Goal: Find contact information: Find contact information

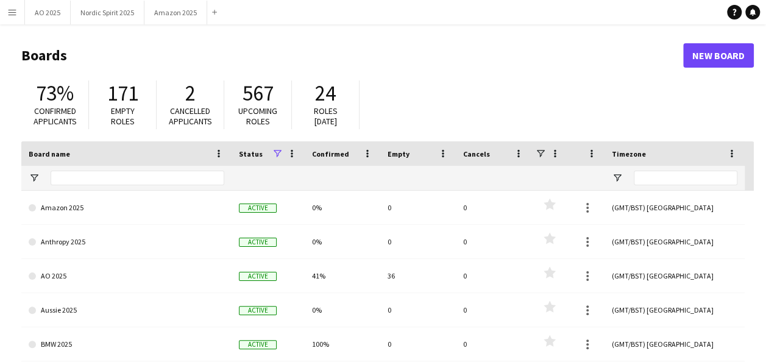
click at [15, 14] on app-icon "Menu" at bounding box center [12, 12] width 10 height 10
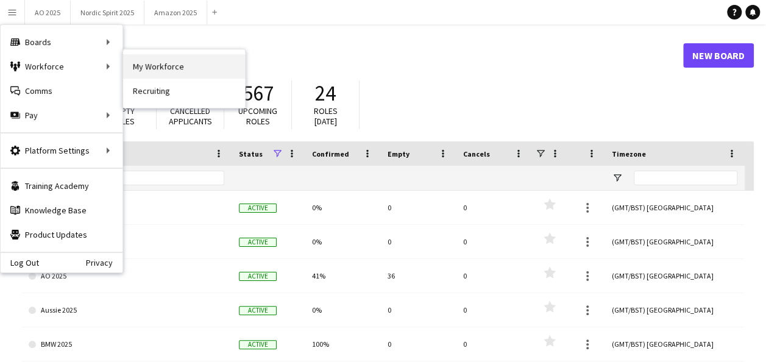
click at [152, 72] on link "My Workforce" at bounding box center [184, 66] width 122 height 24
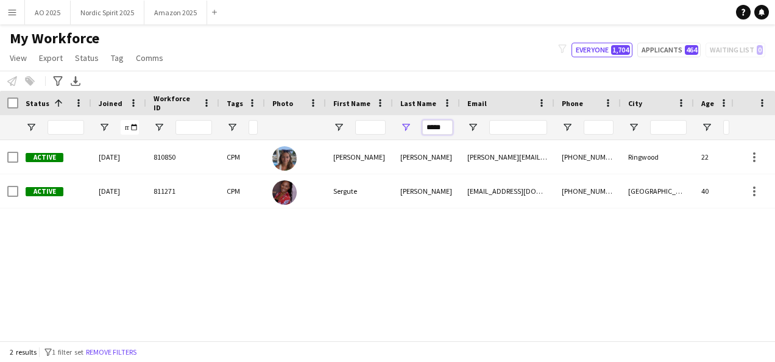
click at [442, 126] on input "*****" at bounding box center [437, 127] width 30 height 15
type input "*"
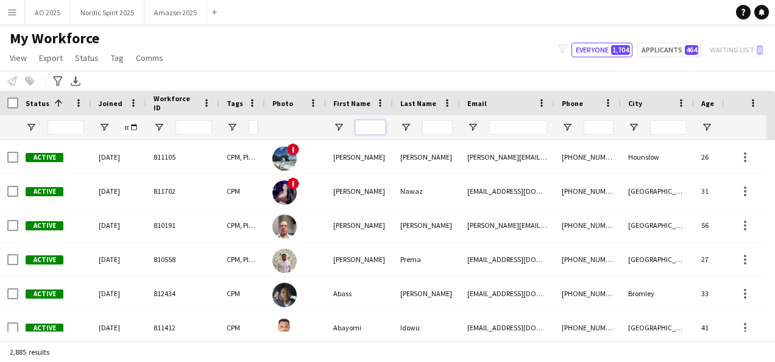
click at [366, 127] on input "First Name Filter Input" at bounding box center [370, 127] width 30 height 15
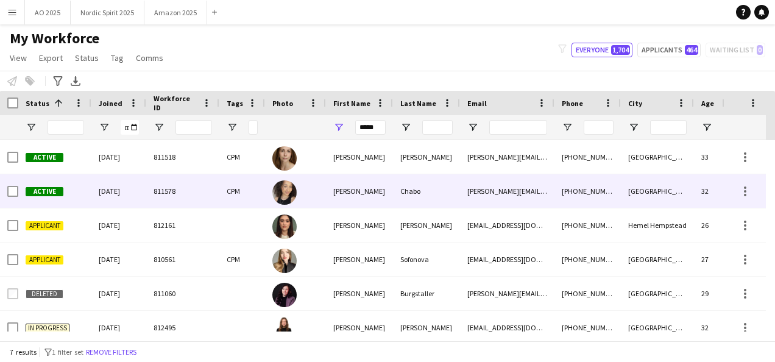
click at [372, 196] on div "[PERSON_NAME]" at bounding box center [359, 191] width 67 height 34
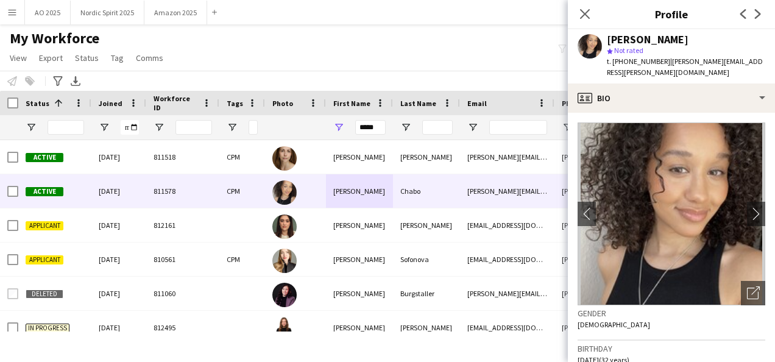
drag, startPoint x: 743, startPoint y: 61, endPoint x: 664, endPoint y: 65, distance: 79.9
click at [664, 65] on app-profile-header "[PERSON_NAME] star Not rated t. [PHONE_NUMBER] | [PERSON_NAME][EMAIL_ADDRESS][P…" at bounding box center [671, 56] width 207 height 54
copy span "[PERSON_NAME][EMAIL_ADDRESS][PERSON_NAME][DOMAIN_NAME]"
drag, startPoint x: 659, startPoint y: 62, endPoint x: 625, endPoint y: 57, distance: 35.1
click at [625, 57] on span "t. [PHONE_NUMBER]" at bounding box center [638, 61] width 63 height 9
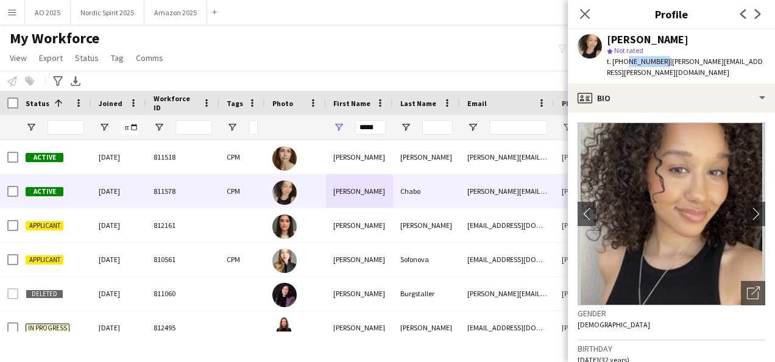
copy span "7772181831"
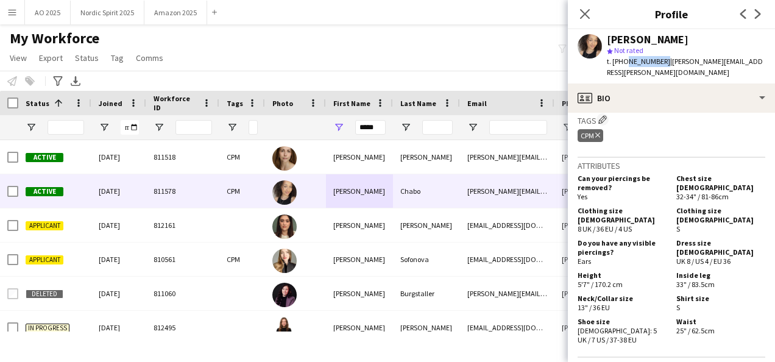
scroll to position [490, 0]
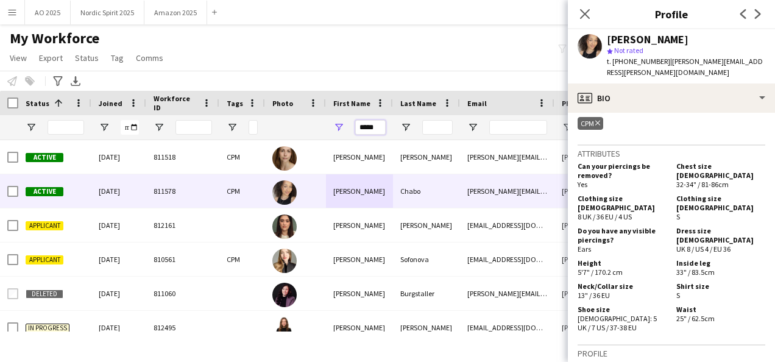
click at [380, 123] on input "*****" at bounding box center [370, 127] width 30 height 15
type input "*"
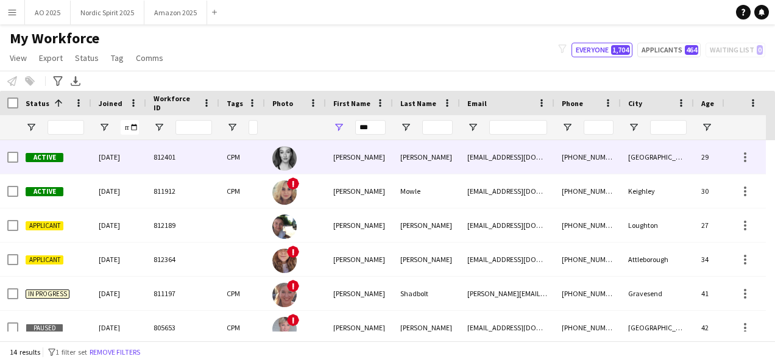
click at [360, 158] on div "[PERSON_NAME]" at bounding box center [359, 157] width 67 height 34
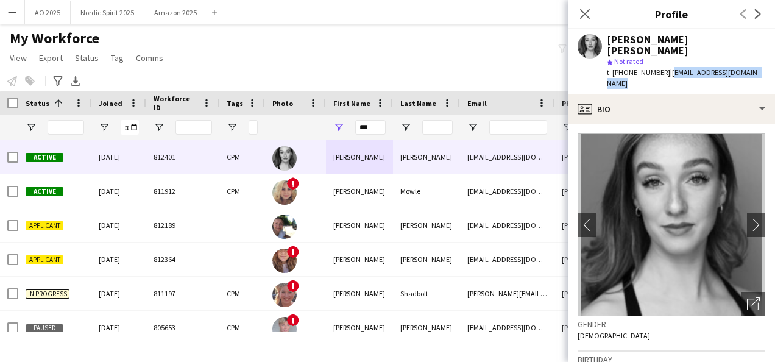
drag, startPoint x: 764, startPoint y: 66, endPoint x: 668, endPoint y: 66, distance: 95.7
click at [668, 66] on div "[PERSON_NAME] [PERSON_NAME] star Not rated t. [PHONE_NUMBER] | [EMAIL_ADDRESS][…" at bounding box center [671, 61] width 207 height 65
copy span "[EMAIL_ADDRESS][DOMAIN_NAME]"
drag, startPoint x: 663, startPoint y: 63, endPoint x: 626, endPoint y: 60, distance: 37.3
click at [626, 68] on span "t. [PHONE_NUMBER]" at bounding box center [638, 72] width 63 height 9
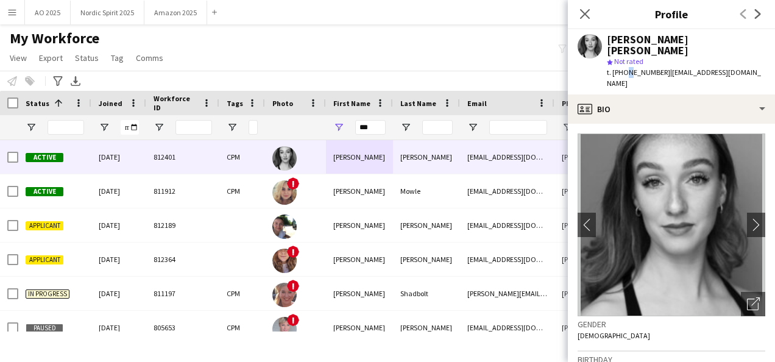
click at [625, 68] on span "t. [PHONE_NUMBER]" at bounding box center [638, 72] width 63 height 9
drag, startPoint x: 625, startPoint y: 60, endPoint x: 696, endPoint y: 49, distance: 71.5
click at [742, 41] on div "[PERSON_NAME] [PERSON_NAME]" at bounding box center [686, 45] width 158 height 22
drag, startPoint x: 664, startPoint y: 60, endPoint x: 623, endPoint y: 57, distance: 40.9
click at [623, 68] on span "t. [PHONE_NUMBER]" at bounding box center [638, 72] width 63 height 9
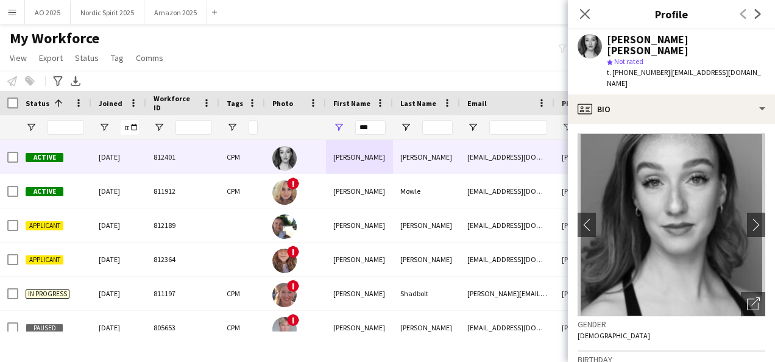
copy span "07470677907"
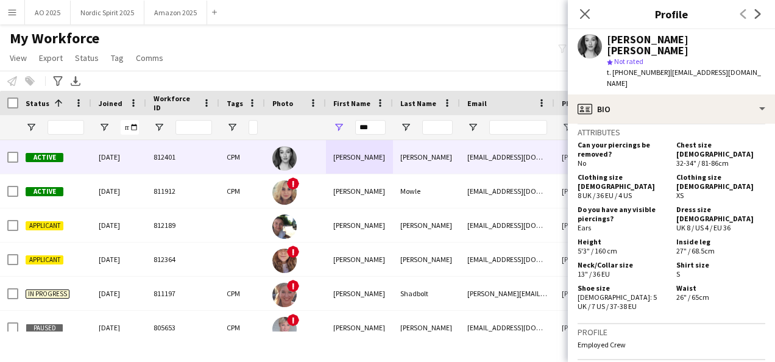
scroll to position [665, 0]
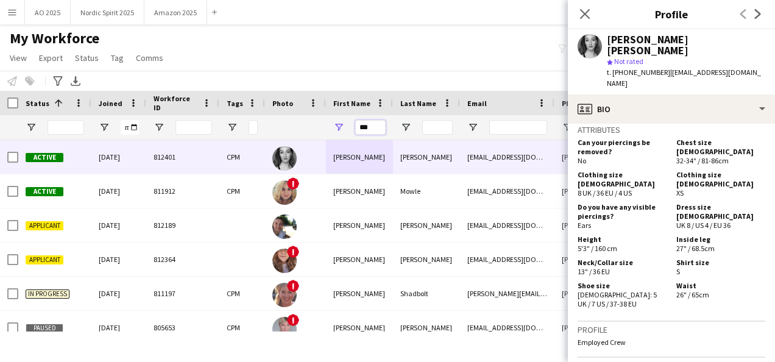
drag, startPoint x: 382, startPoint y: 129, endPoint x: 289, endPoint y: 137, distance: 93.6
click at [289, 137] on div "***" at bounding box center [674, 127] width 1349 height 24
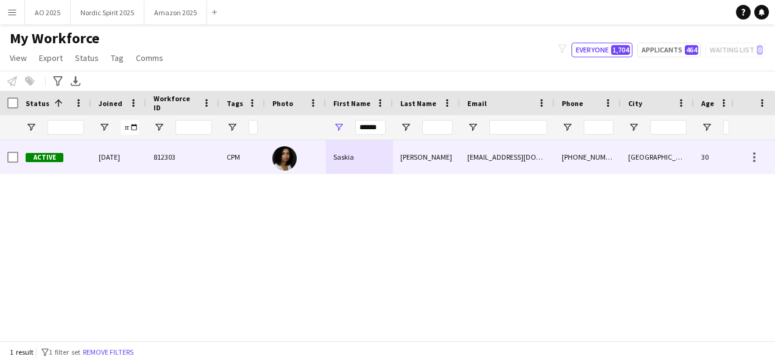
click at [347, 165] on div "Saskia" at bounding box center [359, 157] width 67 height 34
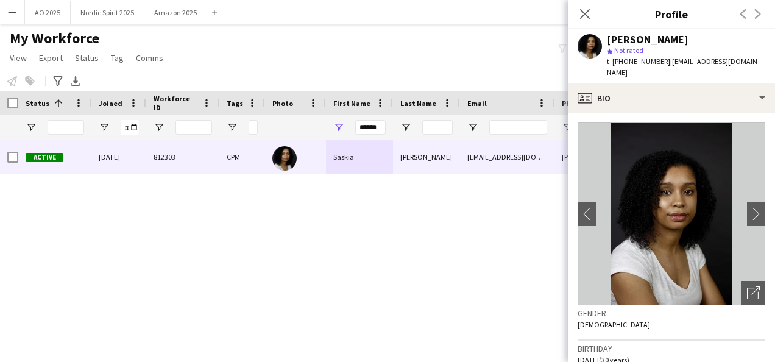
drag, startPoint x: 747, startPoint y: 63, endPoint x: 664, endPoint y: 66, distance: 83.5
click at [664, 66] on div "[PERSON_NAME] star Not rated t. [PHONE_NUMBER] | [EMAIL_ADDRESS][DOMAIN_NAME]" at bounding box center [671, 56] width 207 height 54
copy span "[EMAIL_ADDRESS][DOMAIN_NAME]"
drag, startPoint x: 654, startPoint y: 60, endPoint x: 623, endPoint y: 61, distance: 31.1
click at [623, 61] on span "t. [PHONE_NUMBER]" at bounding box center [638, 61] width 63 height 9
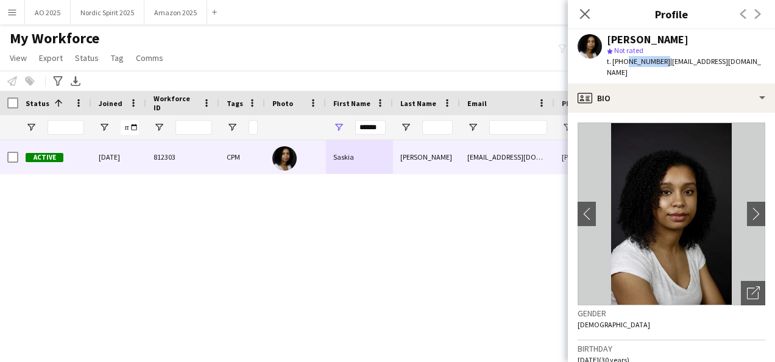
copy span "7572770118"
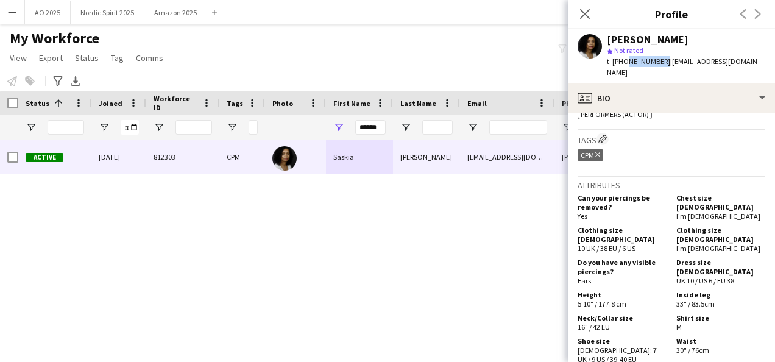
scroll to position [550, 0]
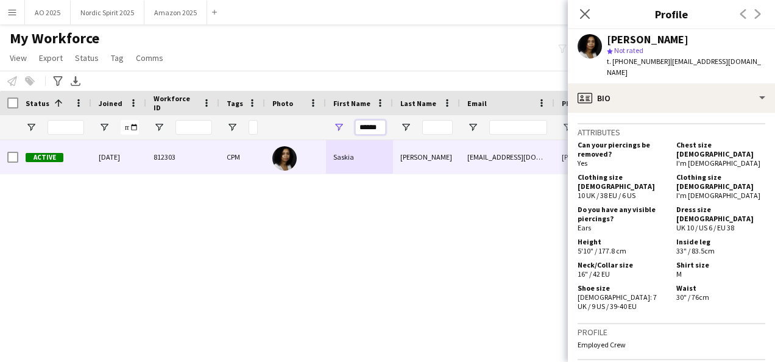
click at [299, 126] on div "******" at bounding box center [674, 127] width 1349 height 24
type input "*"
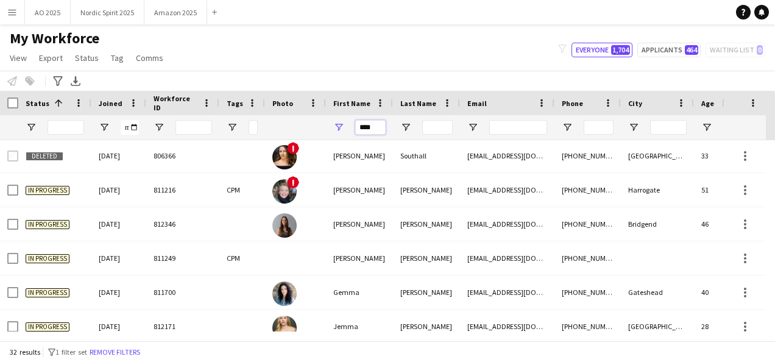
scroll to position [413, 0]
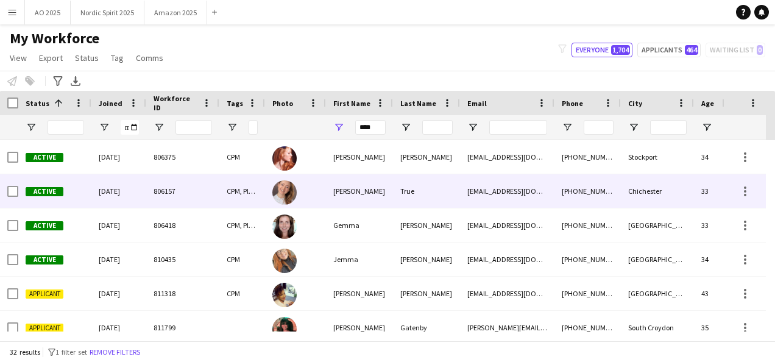
click at [323, 193] on div at bounding box center [295, 191] width 61 height 34
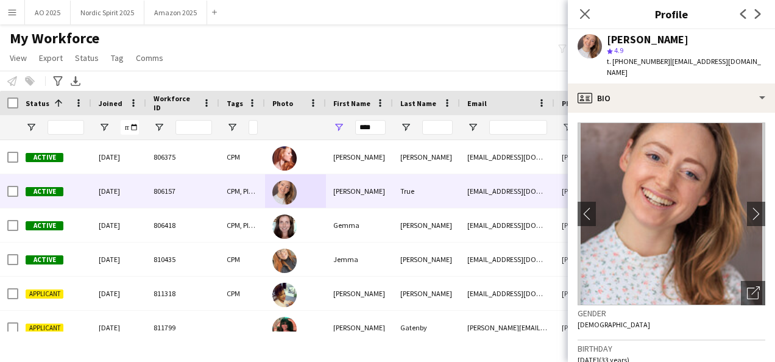
drag, startPoint x: 683, startPoint y: 75, endPoint x: 667, endPoint y: 64, distance: 19.3
click at [667, 64] on div "[PERSON_NAME] star 4.9 t. [PHONE_NUMBER] | [EMAIL_ADDRESS][DOMAIN_NAME]" at bounding box center [671, 56] width 207 height 54
copy span "[EMAIL_ADDRESS][DOMAIN_NAME]"
drag, startPoint x: 662, startPoint y: 60, endPoint x: 625, endPoint y: 60, distance: 37.2
click at [625, 60] on span "t. [PHONE_NUMBER]" at bounding box center [638, 61] width 63 height 9
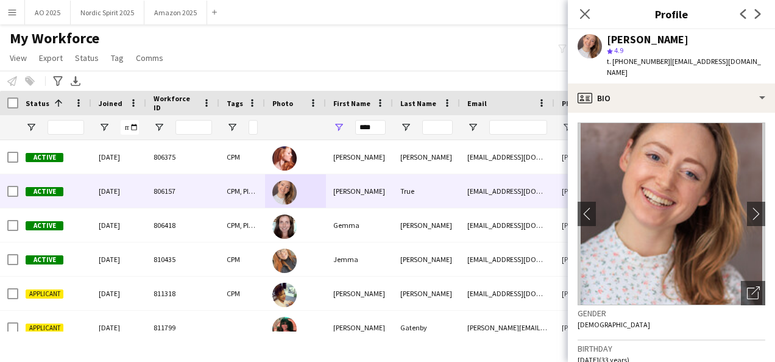
copy span "07854426335"
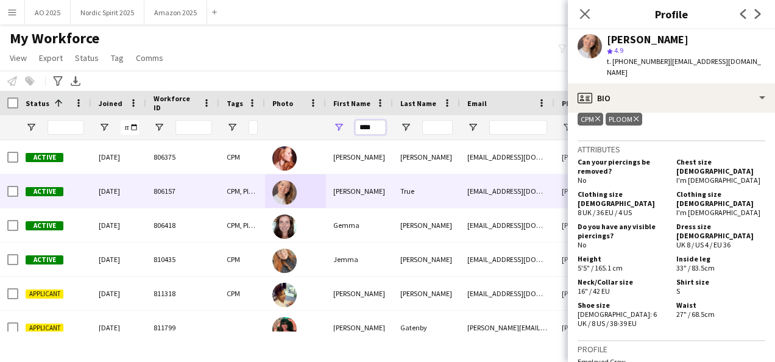
drag, startPoint x: 383, startPoint y: 131, endPoint x: 345, endPoint y: 128, distance: 37.9
click at [345, 128] on div "****" at bounding box center [359, 127] width 67 height 24
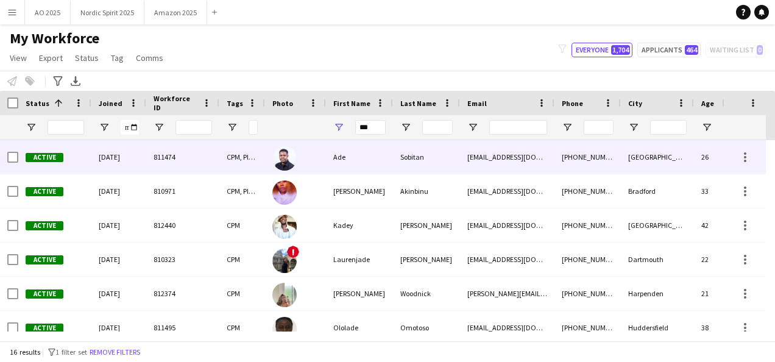
click at [354, 149] on div "Ade" at bounding box center [359, 157] width 67 height 34
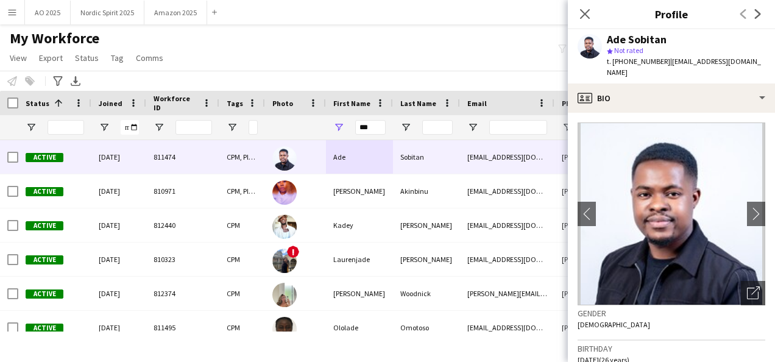
drag, startPoint x: 735, startPoint y: 61, endPoint x: 663, endPoint y: 65, distance: 72.6
click at [663, 65] on div "Ade Sobitan star Not rated t. [PHONE_NUMBER] | [EMAIL_ADDRESS][DOMAIN_NAME]" at bounding box center [671, 56] width 207 height 54
copy span "[EMAIL_ADDRESS][DOMAIN_NAME]"
drag, startPoint x: 658, startPoint y: 61, endPoint x: 634, endPoint y: 60, distance: 23.8
click at [634, 60] on span "t. [PHONE_NUMBER]" at bounding box center [638, 61] width 63 height 9
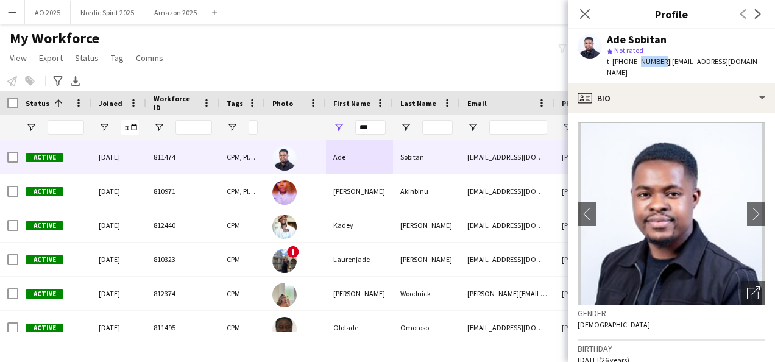
copy span "840615"
drag, startPoint x: 661, startPoint y: 60, endPoint x: 624, endPoint y: 60, distance: 37.2
click at [624, 60] on div "t. [PHONE_NUMBER] | [EMAIL_ADDRESS][DOMAIN_NAME]" at bounding box center [686, 67] width 158 height 22
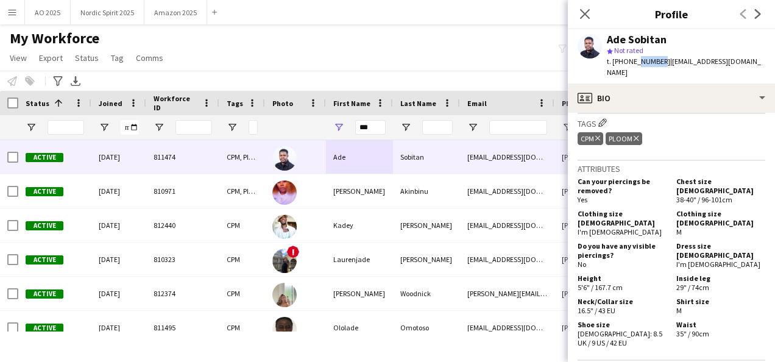
scroll to position [486, 0]
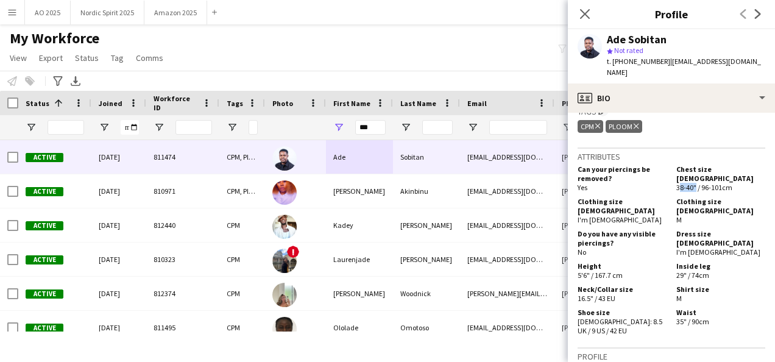
drag, startPoint x: 676, startPoint y: 167, endPoint x: 690, endPoint y: 170, distance: 13.7
click at [690, 170] on div "Chest size [DEMOGRAPHIC_DATA] 38-40" / 96-101cm" at bounding box center [718, 178] width 94 height 27
drag, startPoint x: 358, startPoint y: 127, endPoint x: 307, endPoint y: 126, distance: 50.6
click at [307, 126] on div "***" at bounding box center [674, 127] width 1349 height 24
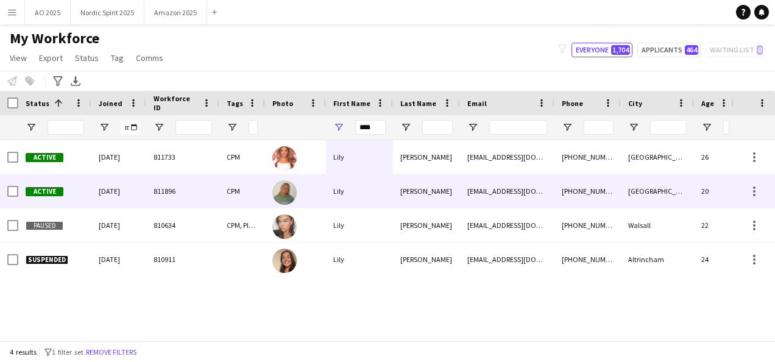
click at [341, 190] on div "Lily" at bounding box center [359, 191] width 67 height 34
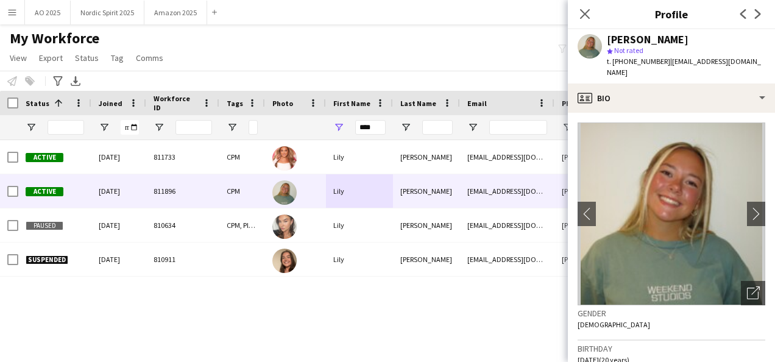
drag, startPoint x: 760, startPoint y: 65, endPoint x: 663, endPoint y: 67, distance: 97.5
click at [663, 67] on div "[PERSON_NAME] star Not rated t. [PHONE_NUMBER] | [EMAIL_ADDRESS][DOMAIN_NAME]" at bounding box center [671, 56] width 207 height 54
drag, startPoint x: 659, startPoint y: 60, endPoint x: 624, endPoint y: 65, distance: 35.0
click at [624, 65] on span "t. [PHONE_NUMBER]" at bounding box center [638, 61] width 63 height 9
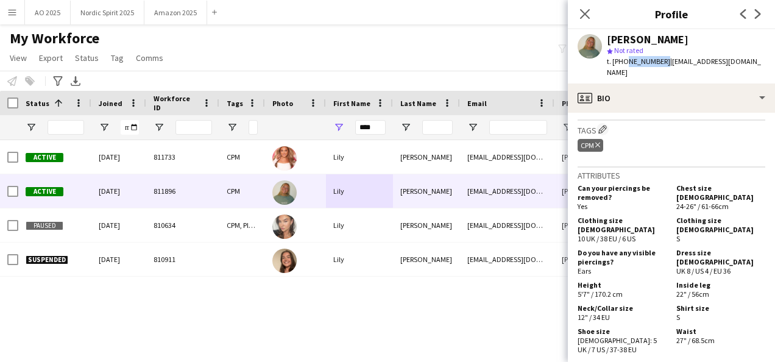
scroll to position [551, 0]
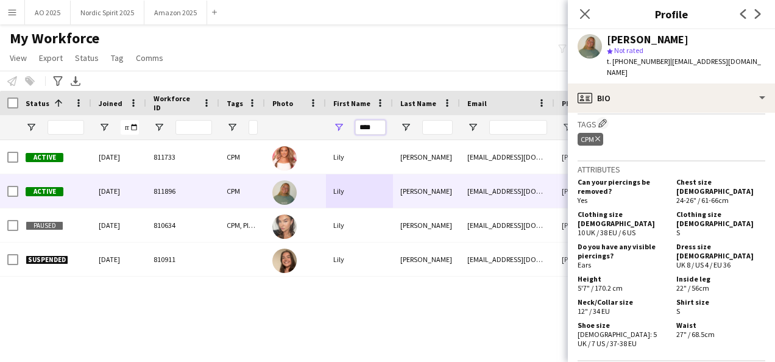
drag, startPoint x: 322, startPoint y: 127, endPoint x: 316, endPoint y: 126, distance: 6.2
click at [317, 126] on div "****" at bounding box center [674, 127] width 1349 height 24
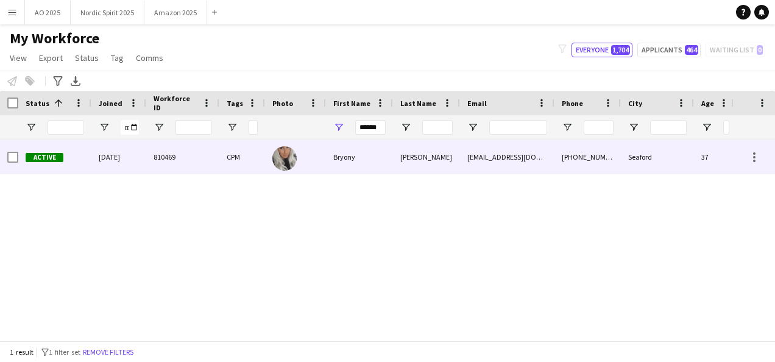
click at [359, 160] on div "Bryony" at bounding box center [359, 157] width 67 height 34
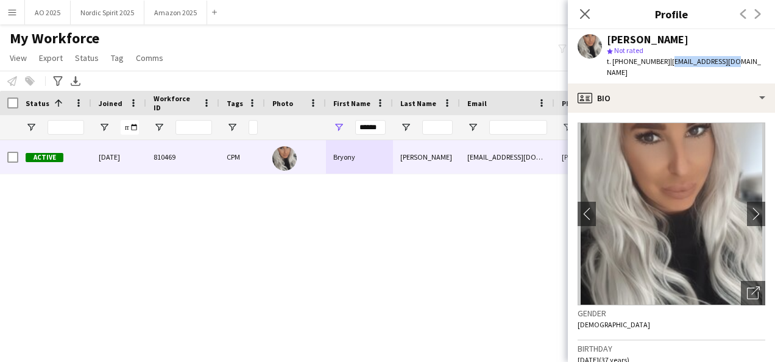
drag, startPoint x: 739, startPoint y: 61, endPoint x: 665, endPoint y: 63, distance: 73.8
click at [665, 63] on app-profile-header "[PERSON_NAME] star Not rated t. [PHONE_NUMBER] | [EMAIL_ADDRESS][DOMAIN_NAME]" at bounding box center [671, 56] width 207 height 54
drag, startPoint x: 661, startPoint y: 64, endPoint x: 624, endPoint y: 63, distance: 36.6
click at [624, 63] on span "t. [PHONE_NUMBER]" at bounding box center [638, 61] width 63 height 9
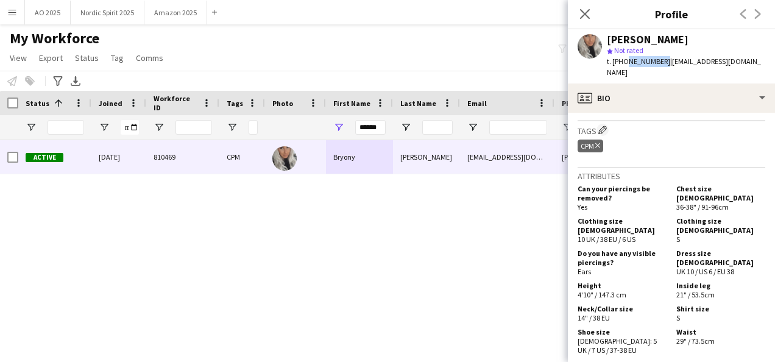
scroll to position [631, 0]
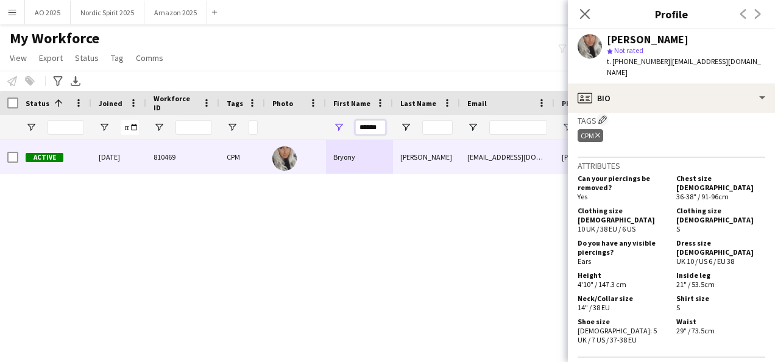
drag, startPoint x: 381, startPoint y: 124, endPoint x: 292, endPoint y: 122, distance: 89.0
click at [294, 122] on div "******" at bounding box center [674, 127] width 1349 height 24
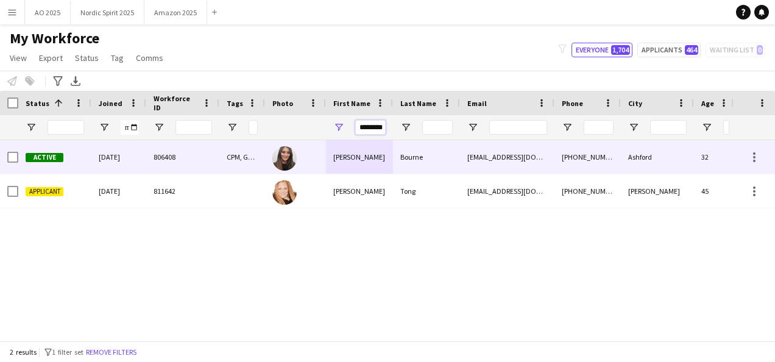
type input "********"
click at [349, 162] on div "[PERSON_NAME]" at bounding box center [359, 157] width 67 height 34
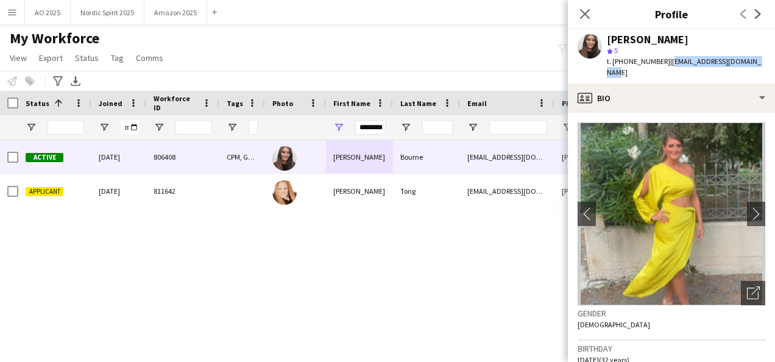
drag, startPoint x: 763, startPoint y: 64, endPoint x: 668, endPoint y: 63, distance: 95.7
click at [668, 63] on div "[PERSON_NAME] star 5 t. [PHONE_NUMBER] | [EMAIL_ADDRESS][DOMAIN_NAME]" at bounding box center [671, 56] width 207 height 54
drag, startPoint x: 664, startPoint y: 64, endPoint x: 624, endPoint y: 65, distance: 40.2
click at [624, 65] on span "t. [PHONE_NUMBER]" at bounding box center [638, 61] width 63 height 9
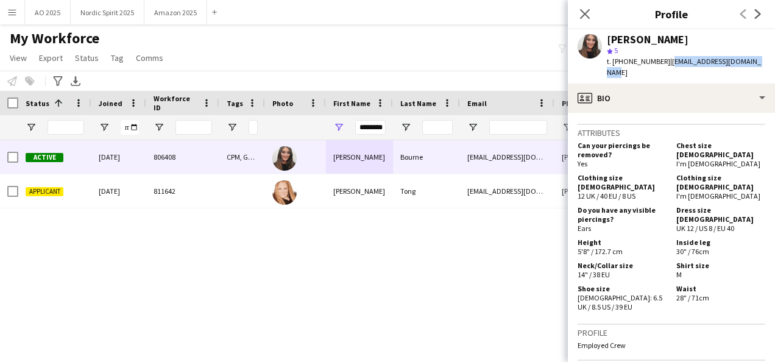
scroll to position [509, 0]
